Goal: Information Seeking & Learning: Learn about a topic

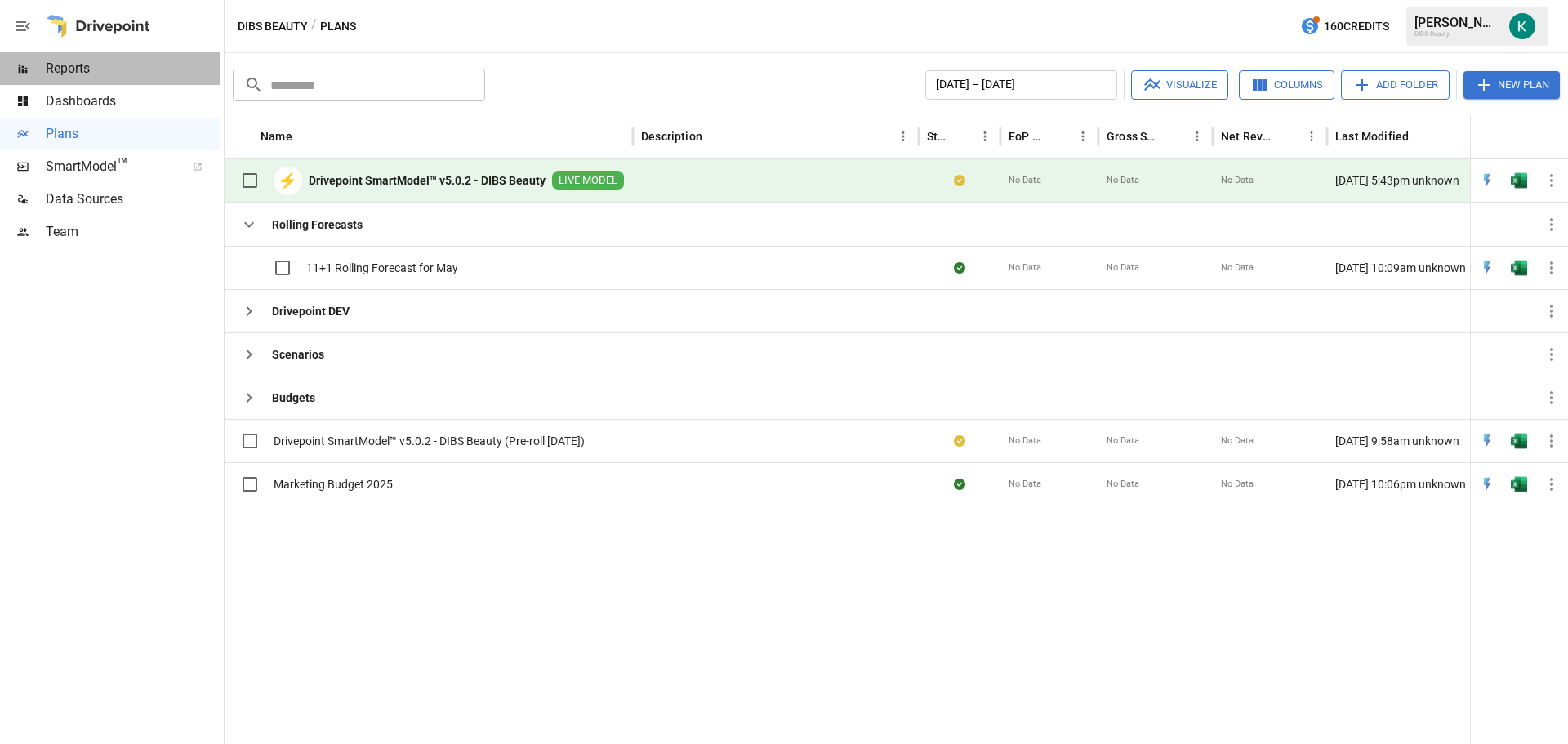
click at [69, 65] on span "Reports" at bounding box center [133, 69] width 174 height 20
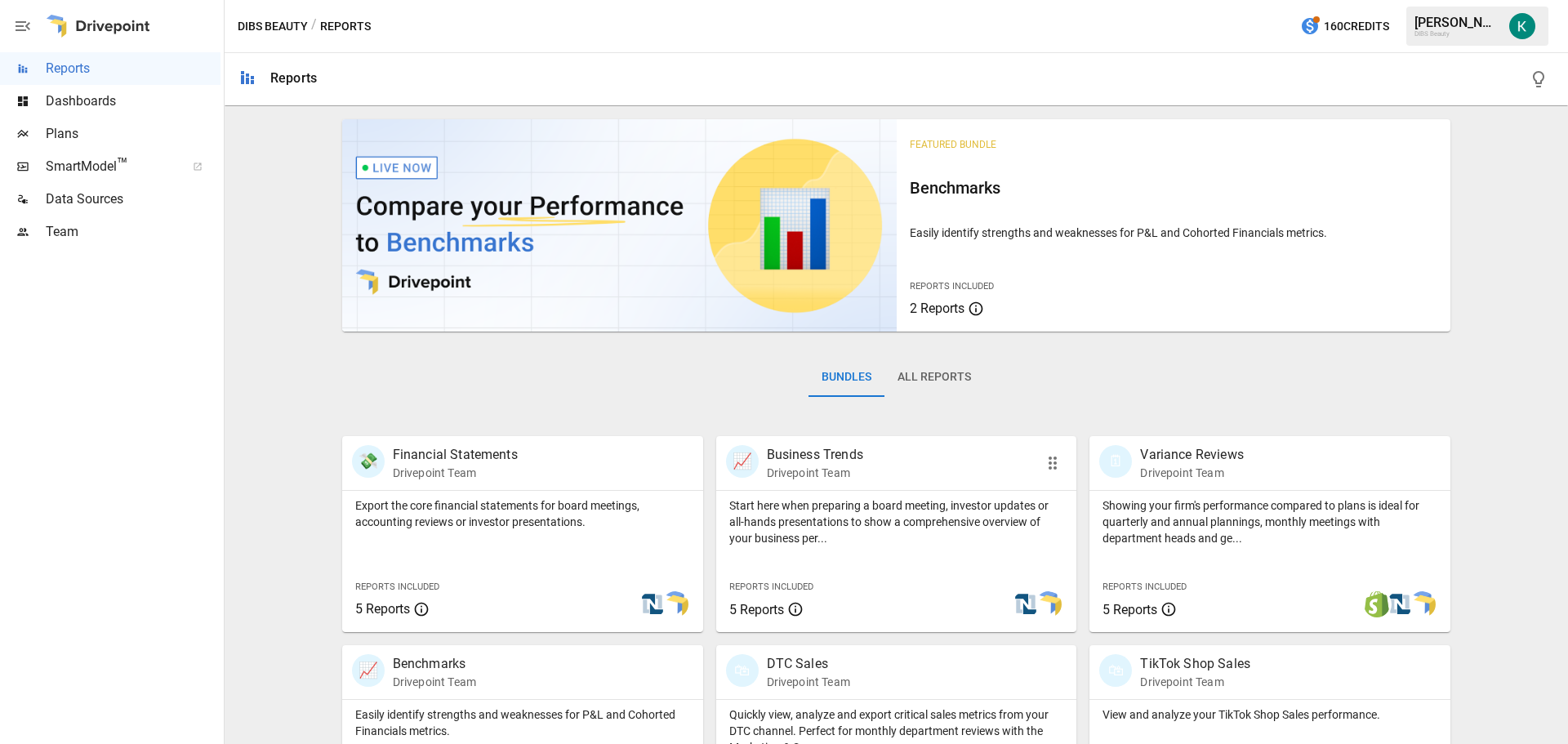
click at [854, 542] on p "Start here when preparing a board meeting, investor updates or all-hands presen…" at bounding box center [896, 522] width 335 height 49
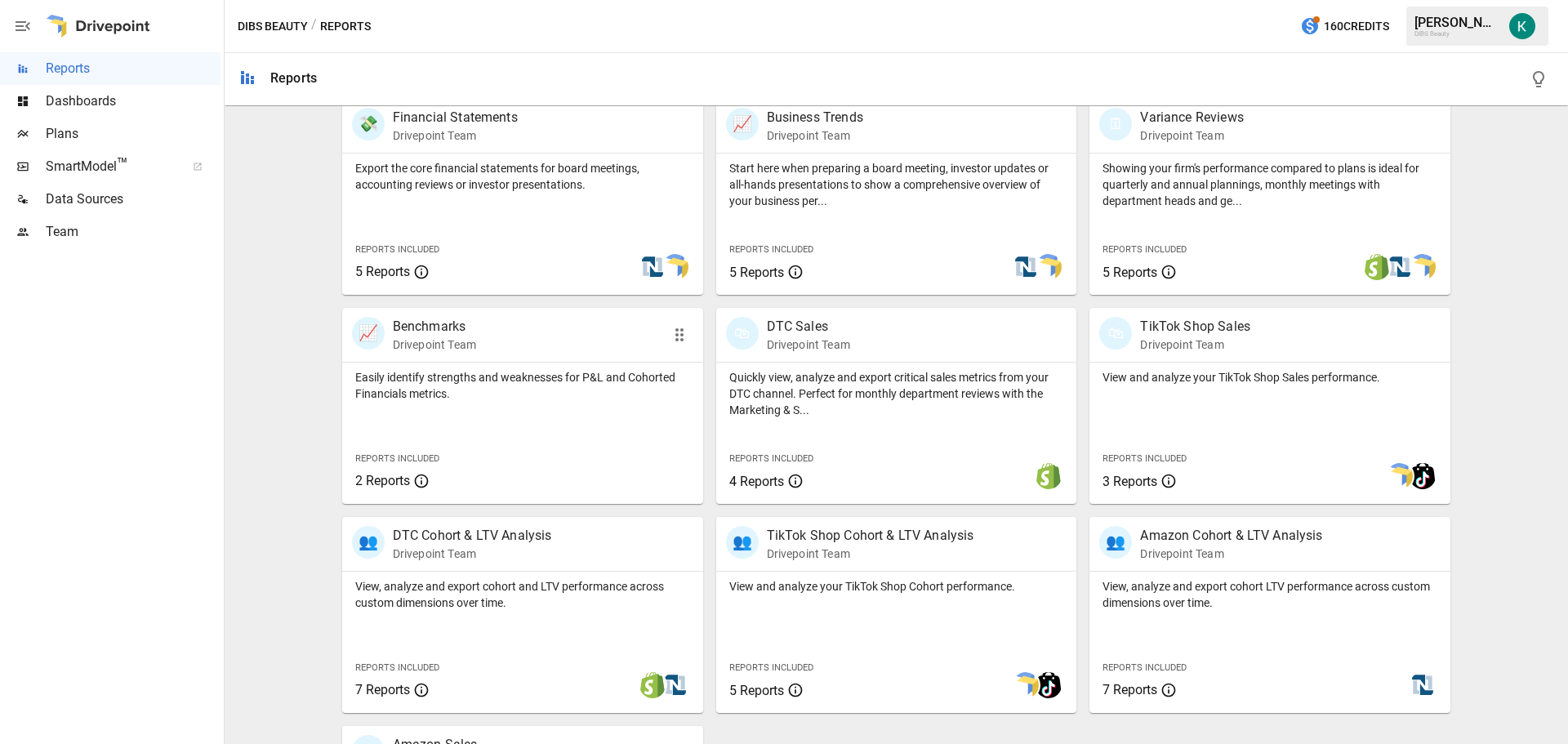
scroll to position [408, 0]
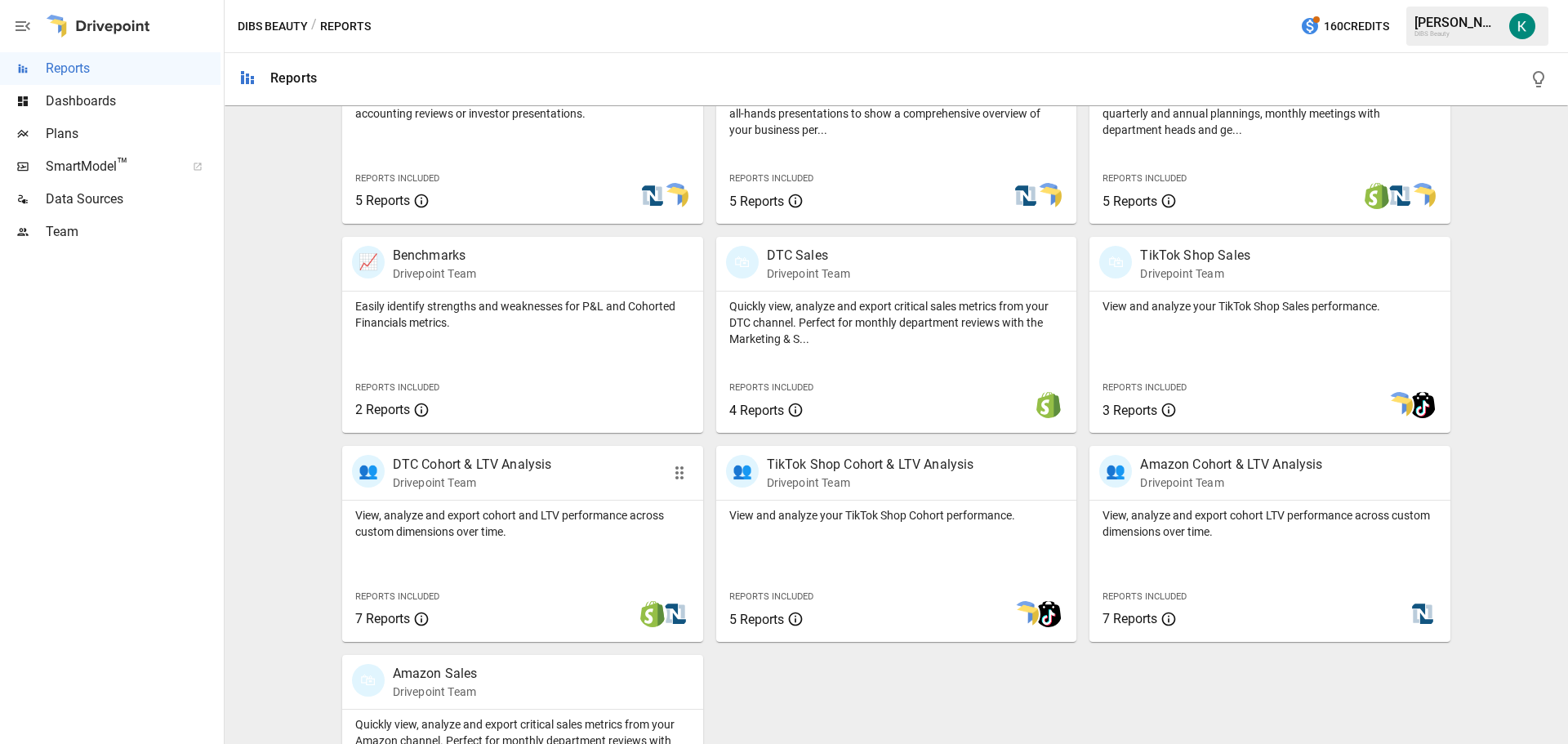
click at [525, 538] on p "View, analyze and export cohort and LTV performance across custom dimensions ov…" at bounding box center [522, 523] width 335 height 33
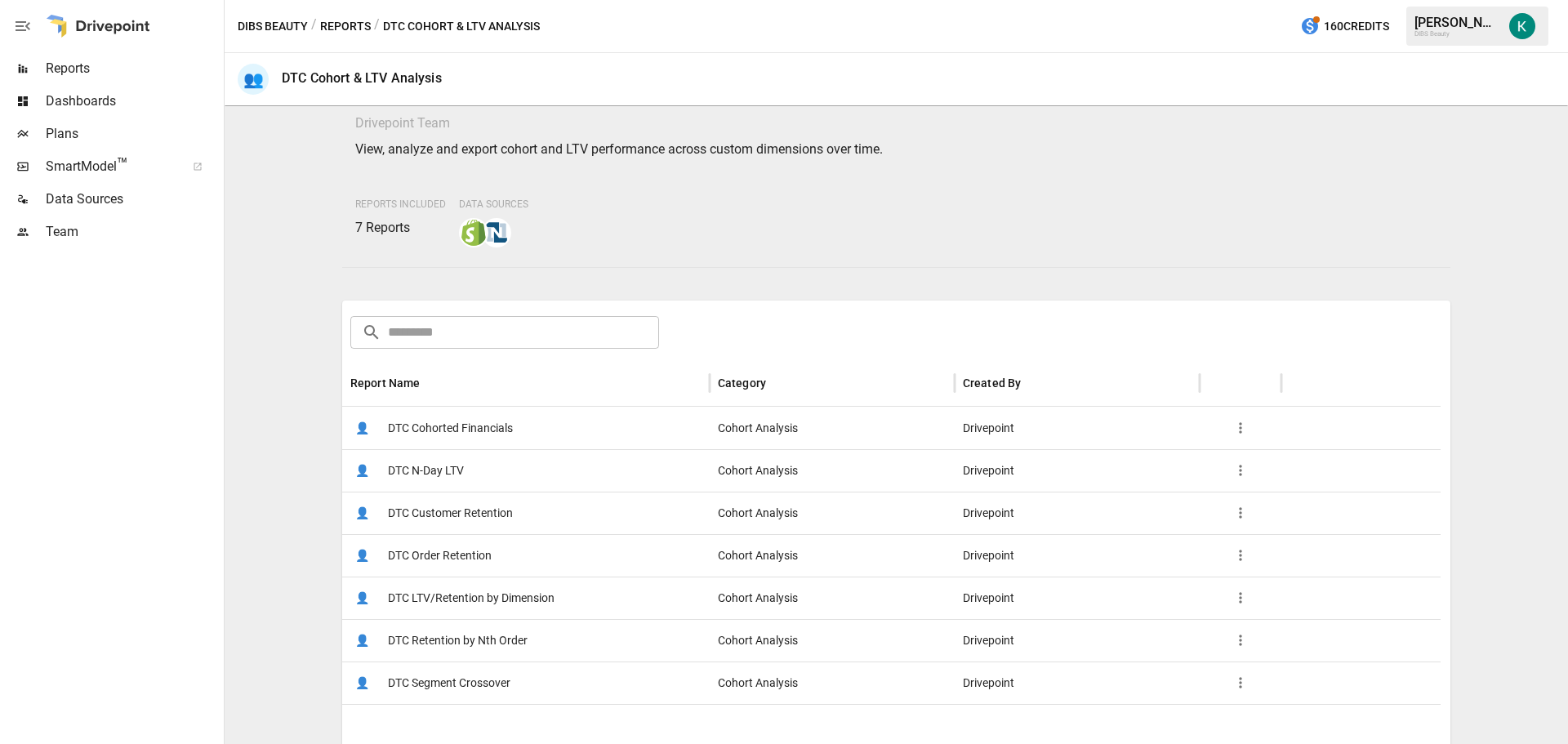
scroll to position [82, 0]
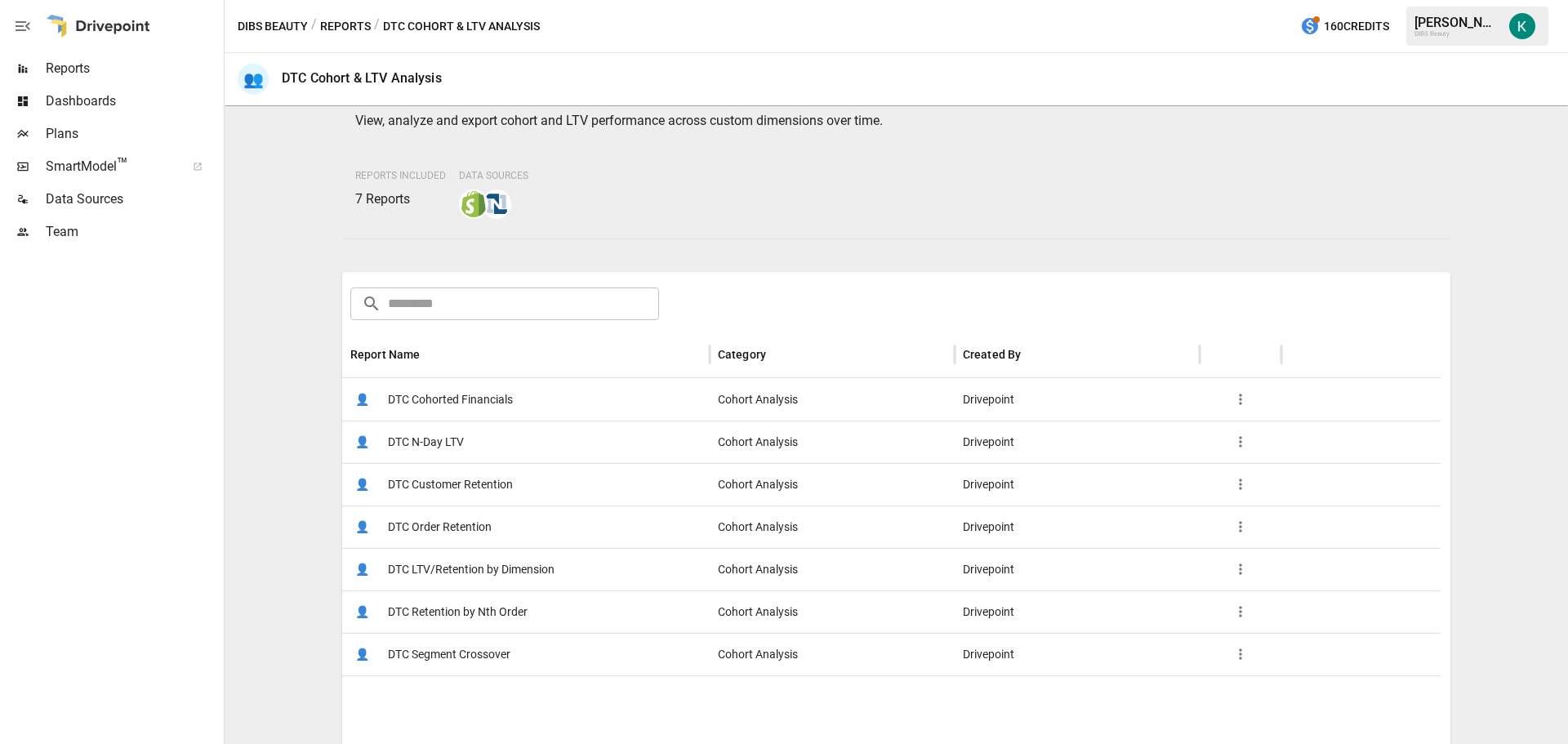
click at [423, 438] on span "DTC N-Day LTV" at bounding box center [426, 443] width 76 height 42
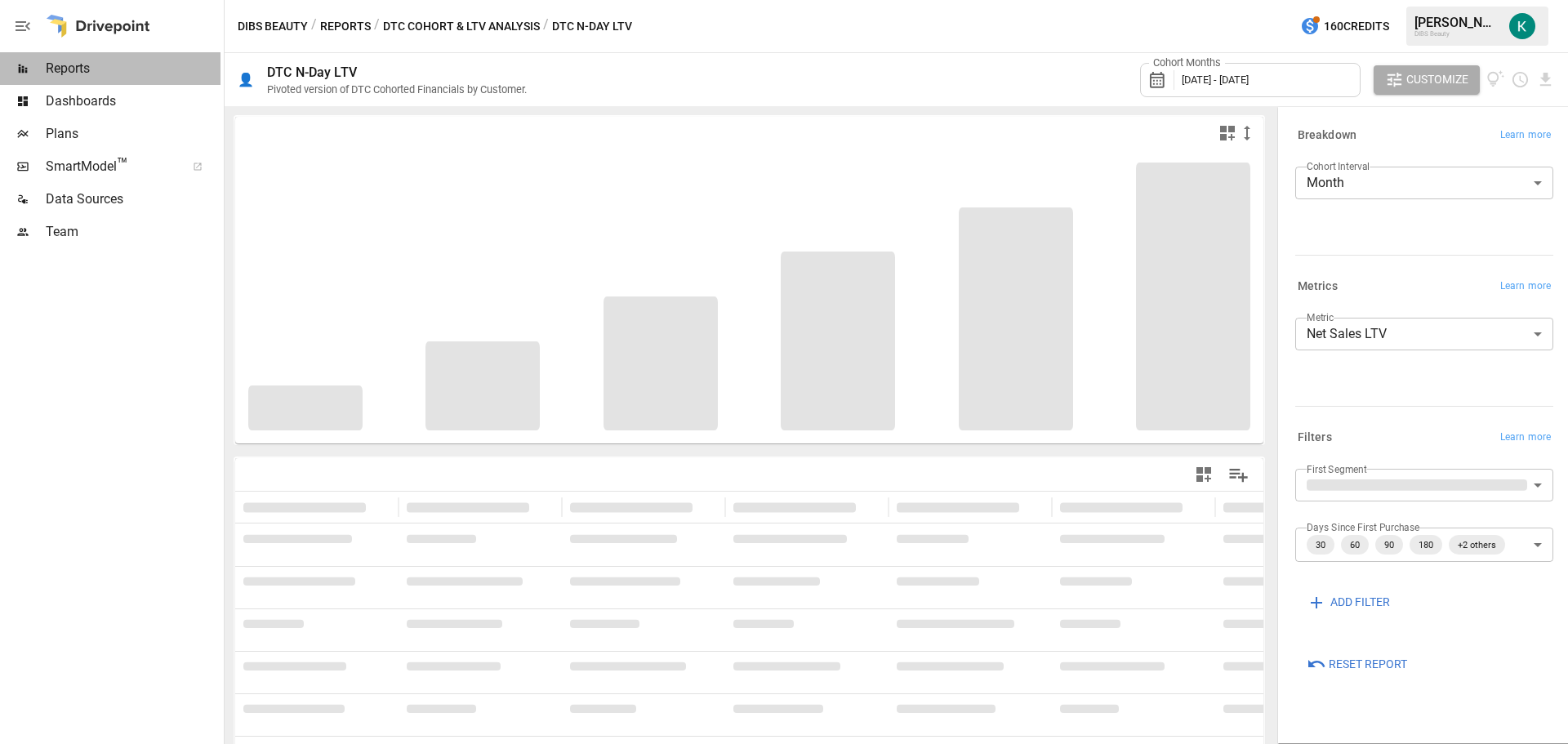
click at [103, 76] on span "Reports" at bounding box center [133, 69] width 174 height 20
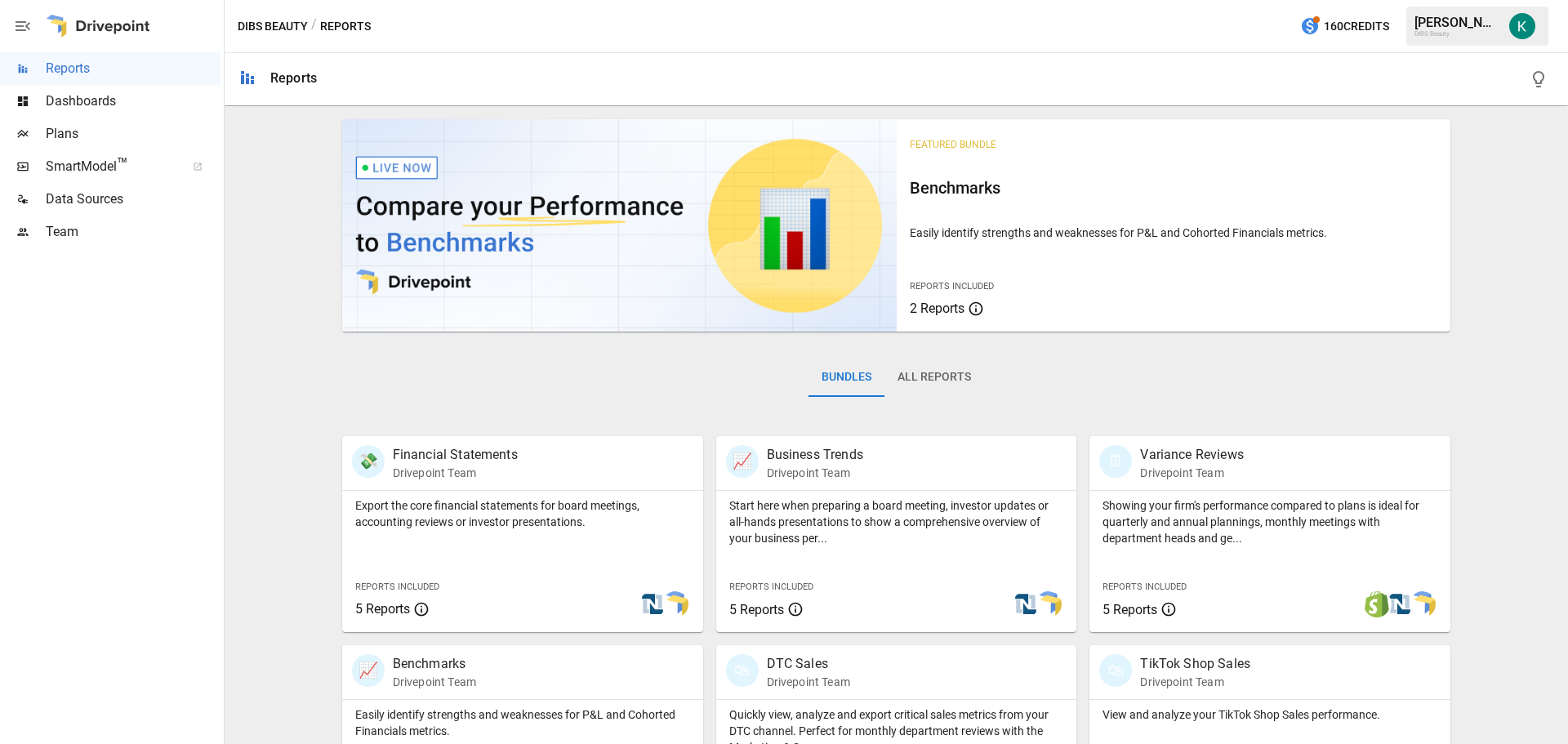
click at [117, 103] on span "Dashboards" at bounding box center [133, 101] width 174 height 20
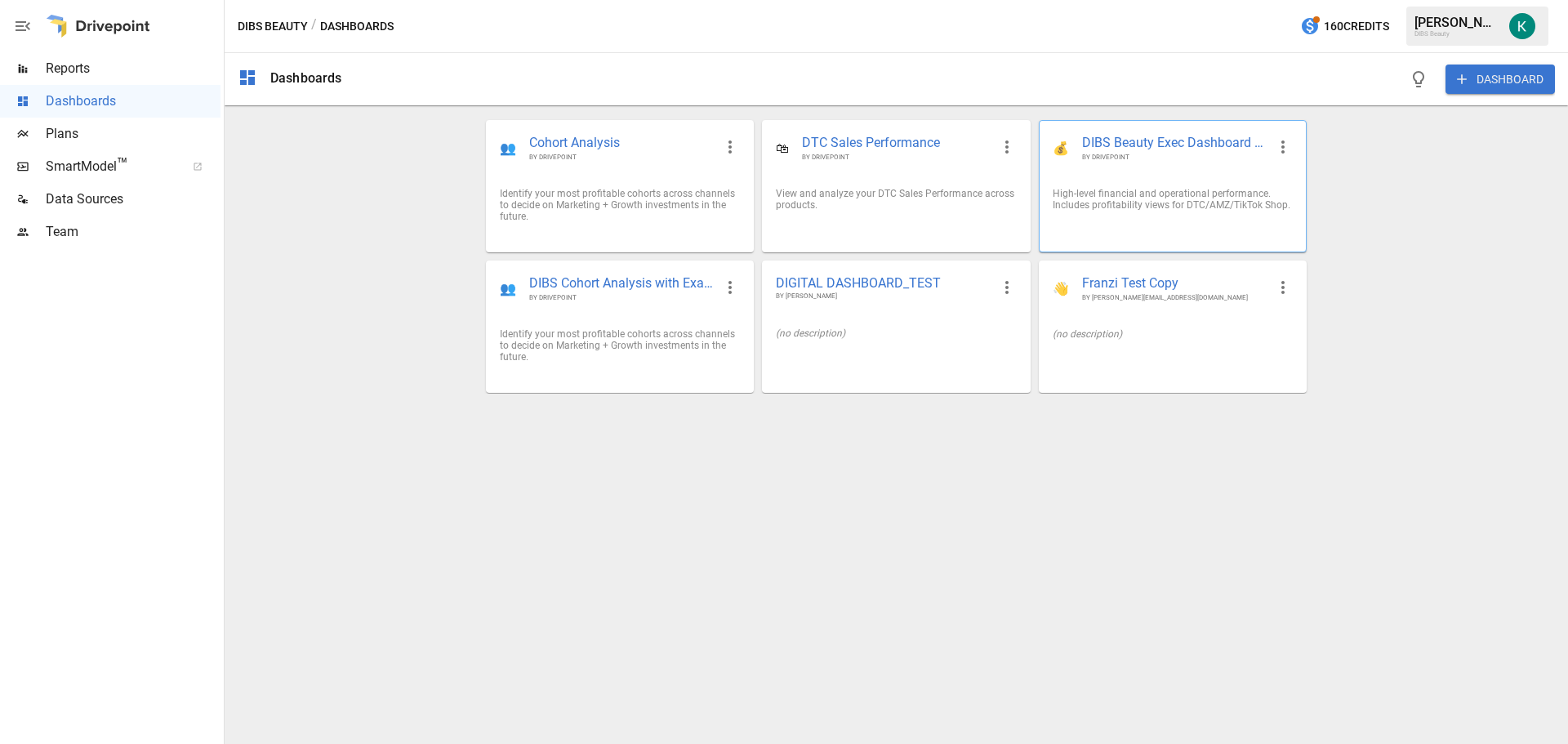
click at [1112, 180] on div "High-level financial and operational performance. Includes profitability views …" at bounding box center [1172, 199] width 266 height 49
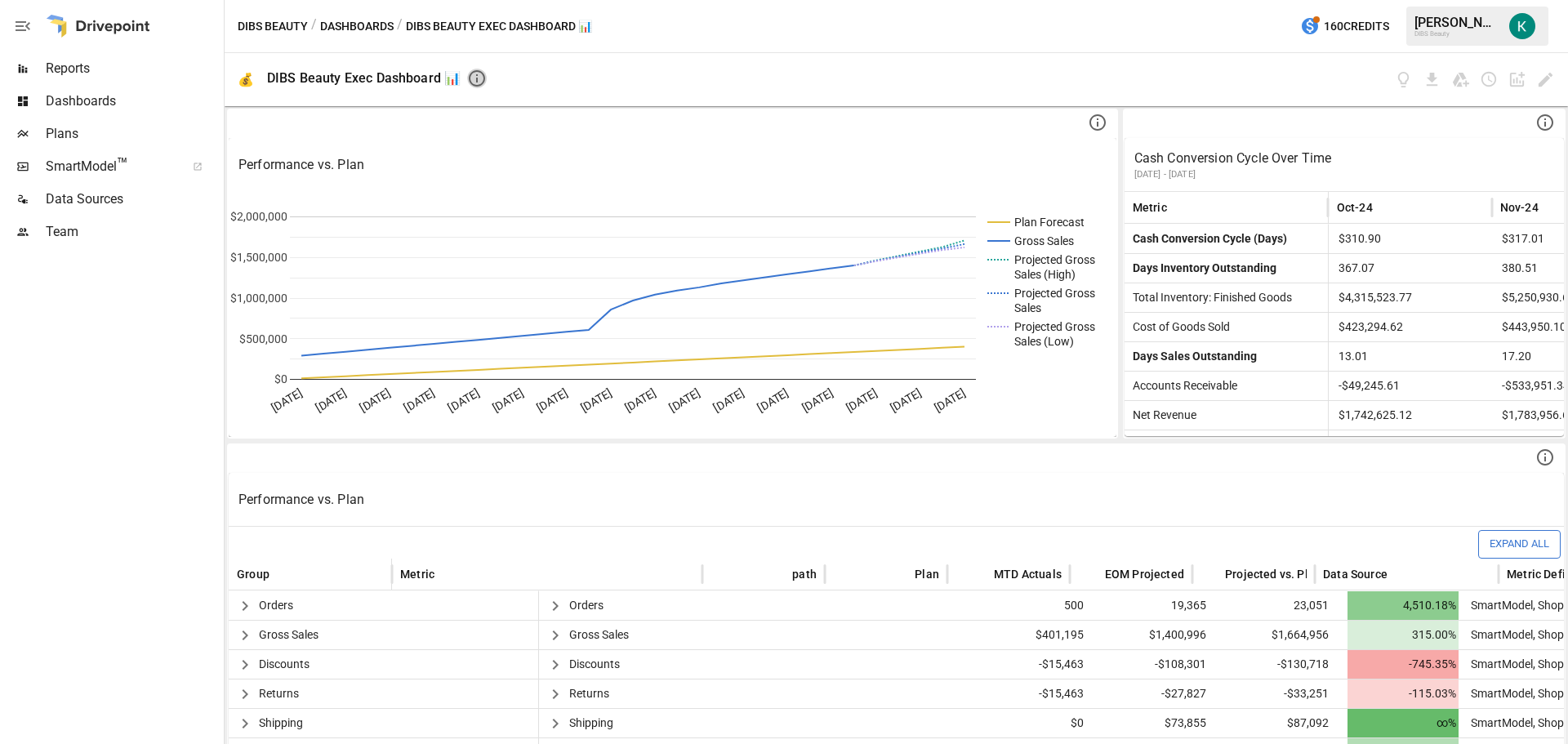
click at [485, 87] on icon "button" at bounding box center [476, 78] width 20 height 20
click at [477, 80] on icon "button" at bounding box center [476, 78] width 20 height 20
click at [1541, 82] on icon "Edit dashboard" at bounding box center [1545, 80] width 14 height 14
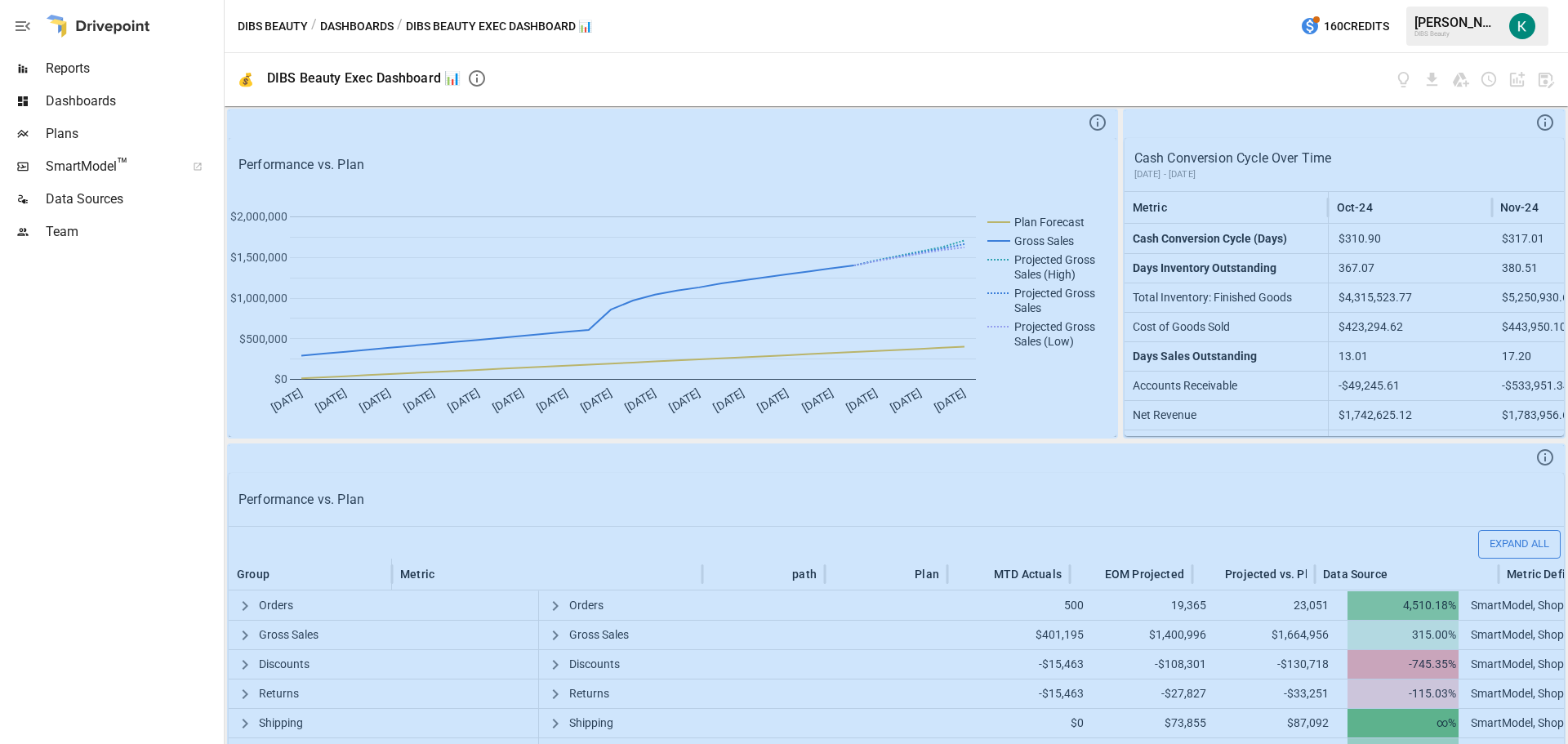
click at [1541, 82] on icon "button" at bounding box center [1545, 80] width 19 height 19
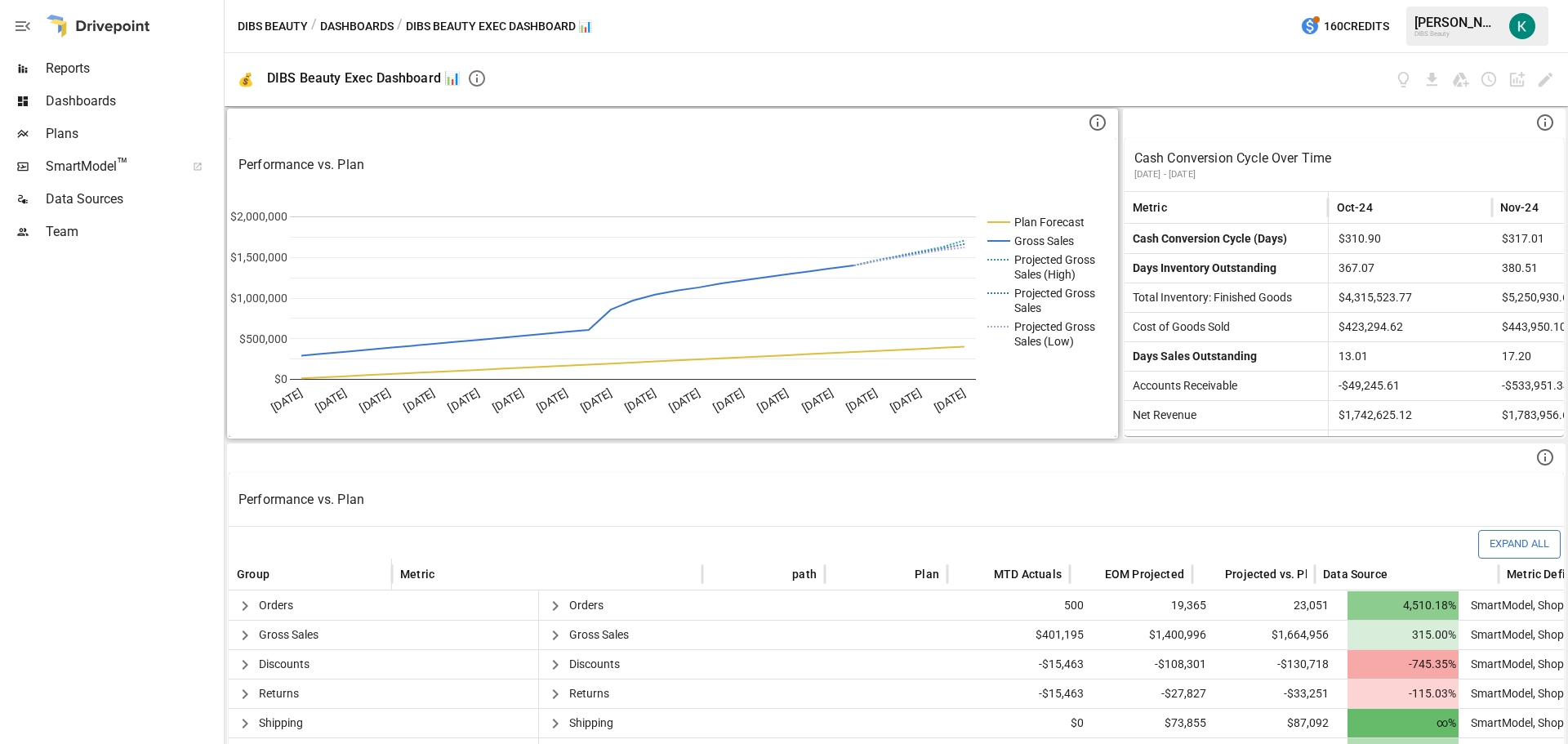
click at [1087, 123] on icon at bounding box center [1097, 122] width 20 height 20
click at [1165, 21] on div "DIBS Beauty / Dashboards / DIBS Beauty Exec Dashboard 📊 160 Credits [PERSON_NAM…" at bounding box center [896, 26] width 1343 height 52
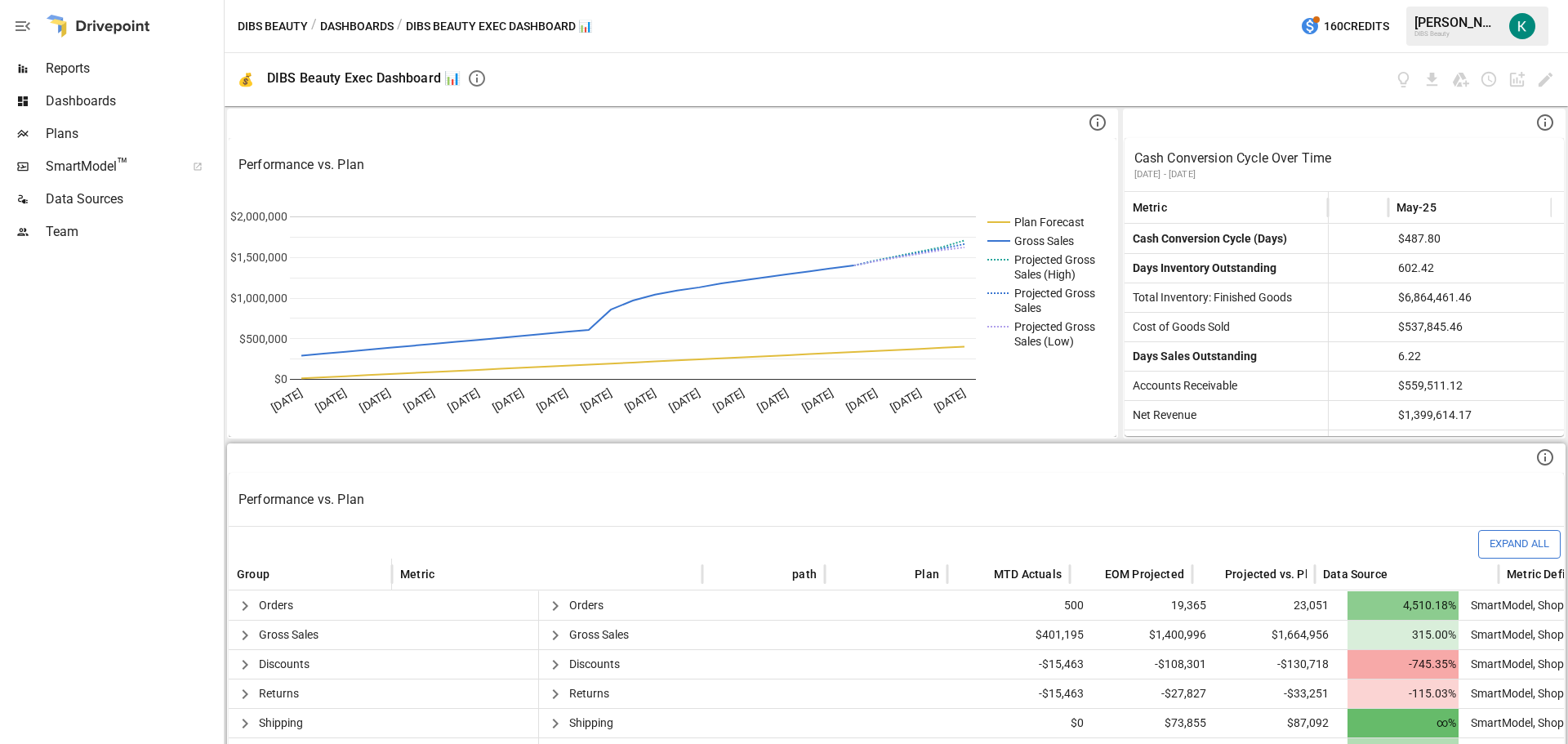
scroll to position [163, 0]
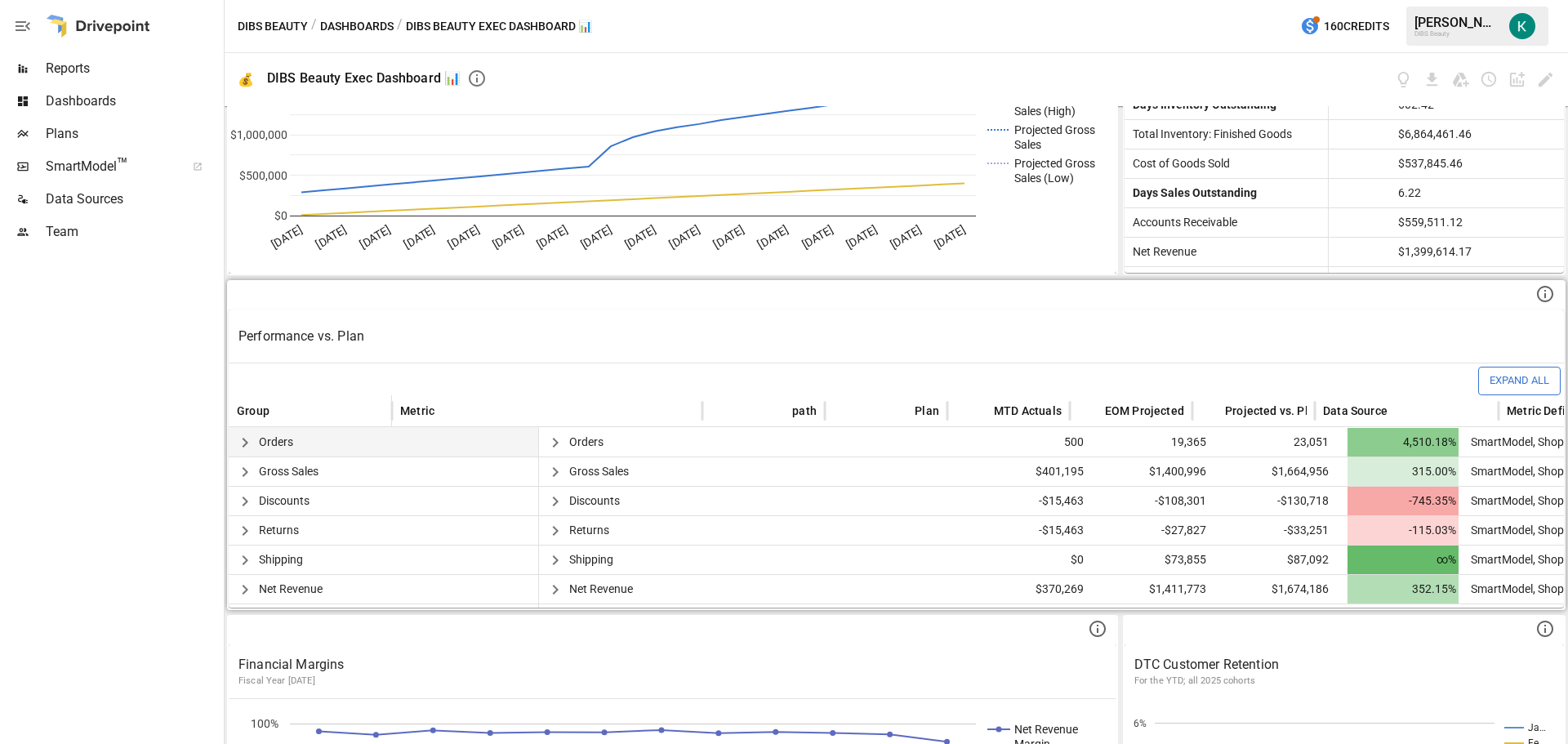
click at [247, 440] on icon "button" at bounding box center [245, 443] width 20 height 20
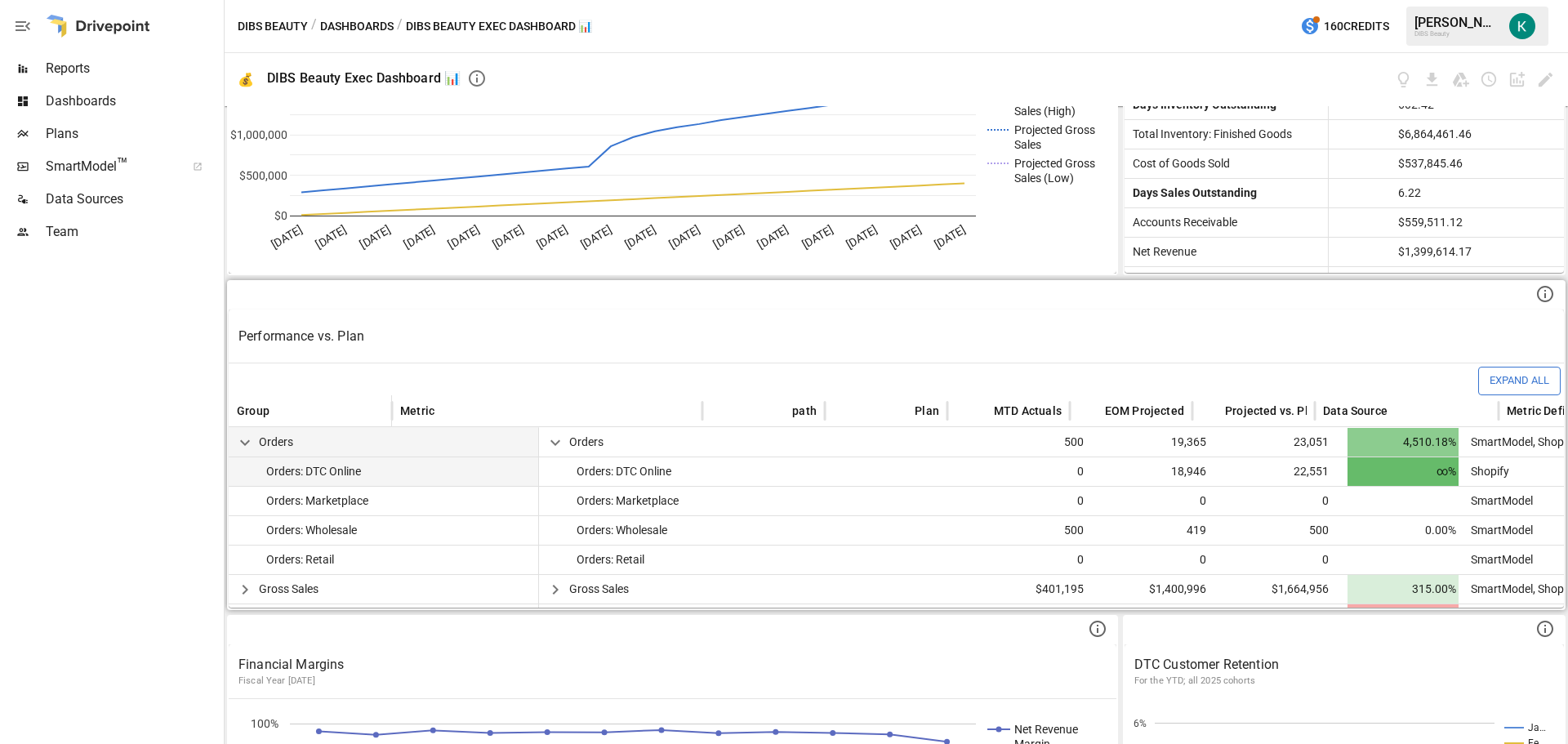
click at [1440, 470] on span "∞%" at bounding box center [1403, 471] width 111 height 29
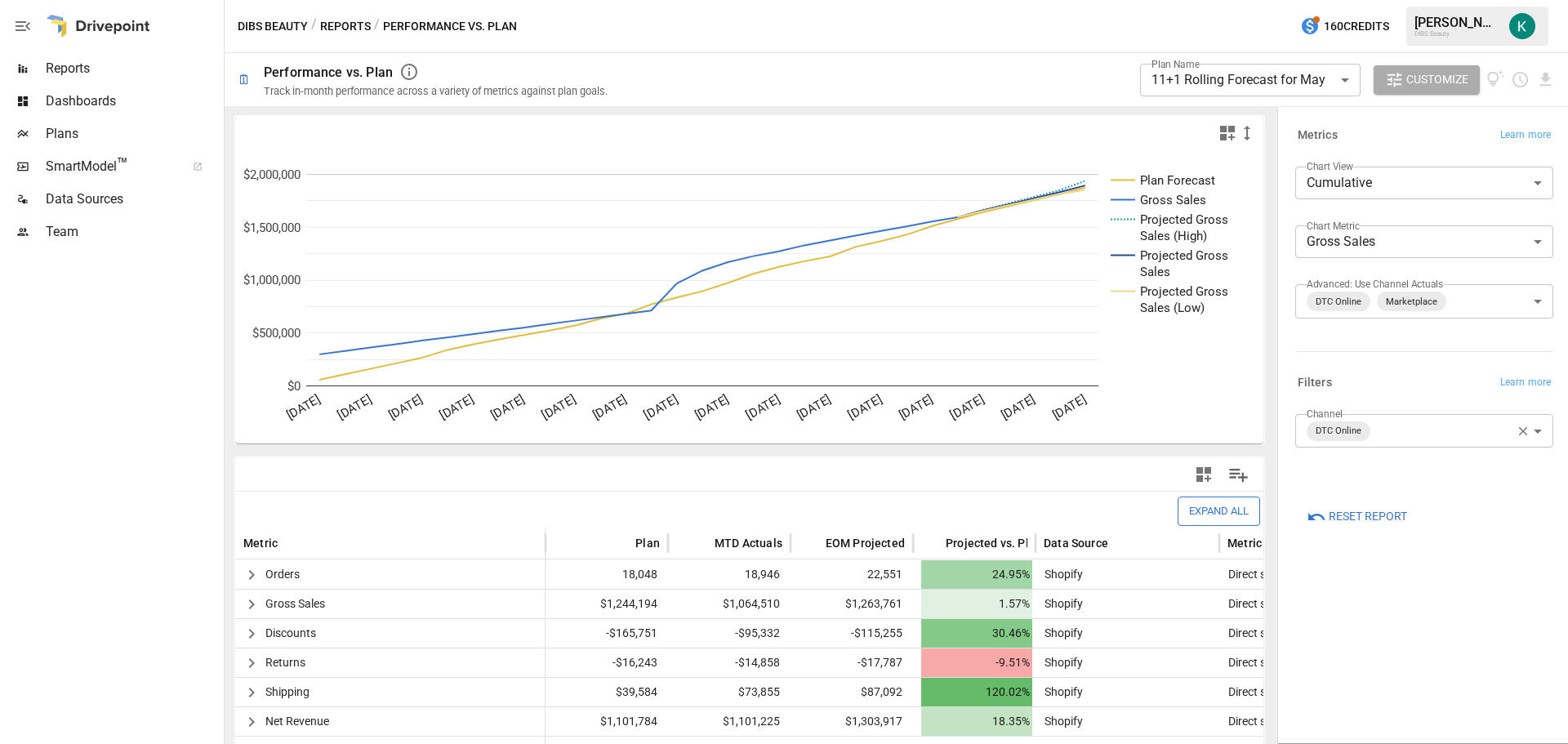
click at [120, 132] on span "Plans" at bounding box center [133, 134] width 174 height 20
